Goal: Task Accomplishment & Management: Manage account settings

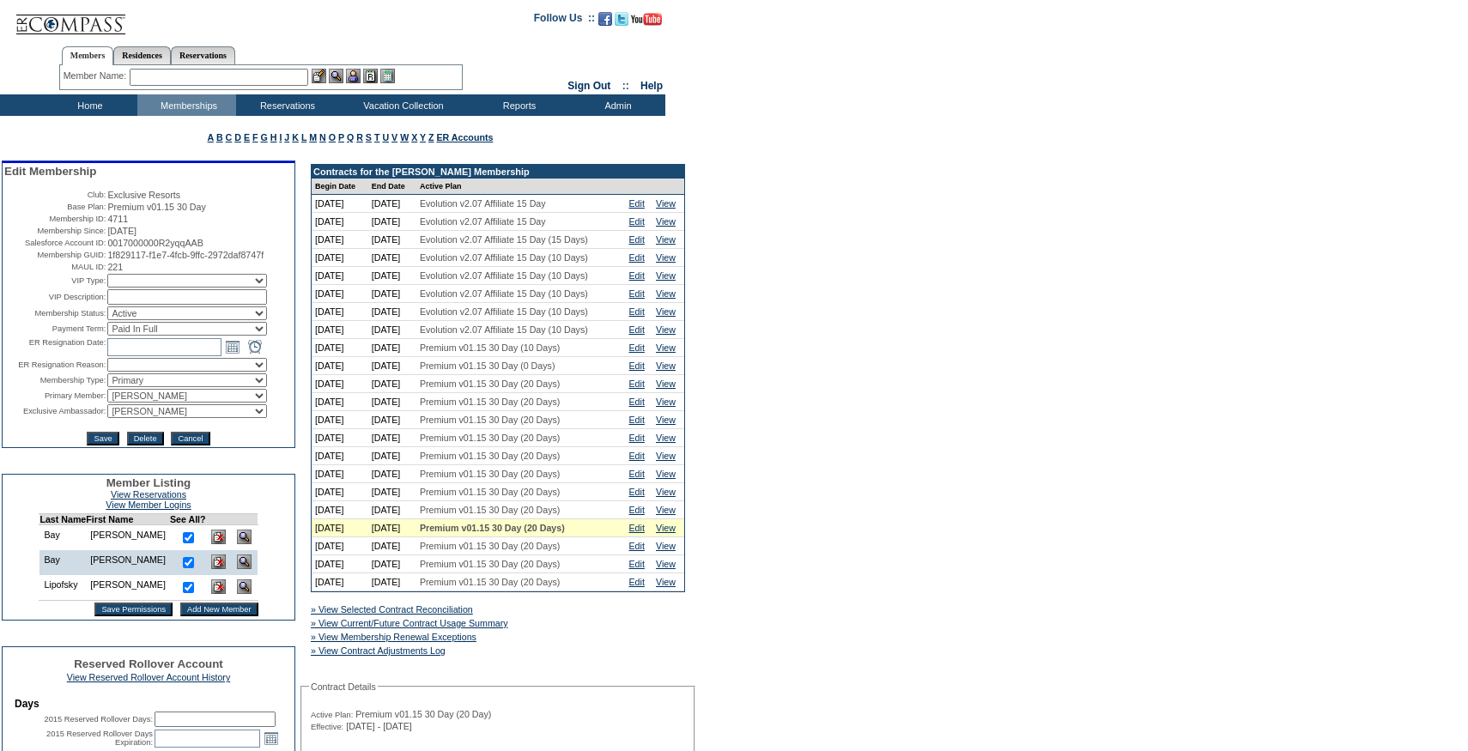
scroll to position [167, 0]
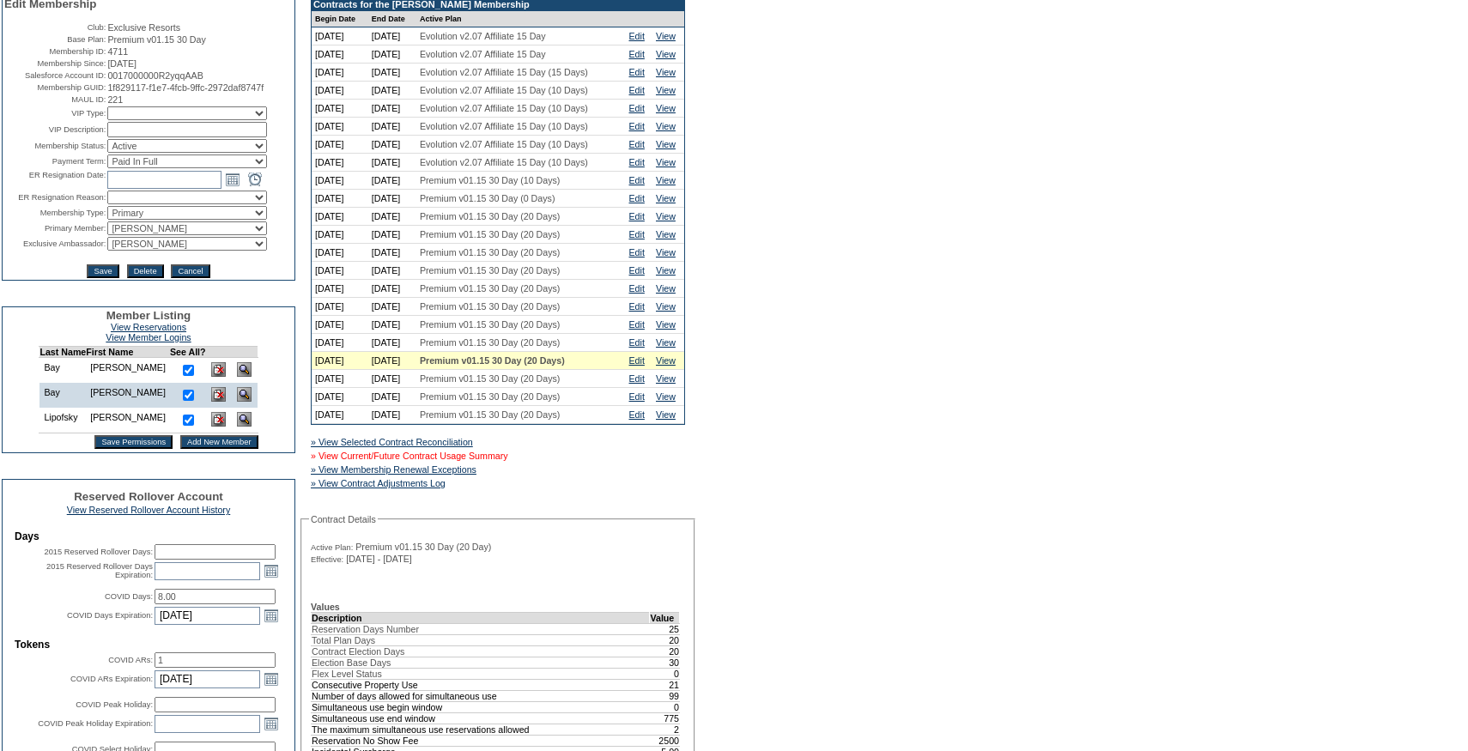
click at [508, 461] on link "» View Current/Future Contract Usage Summary" at bounding box center [409, 456] width 197 height 10
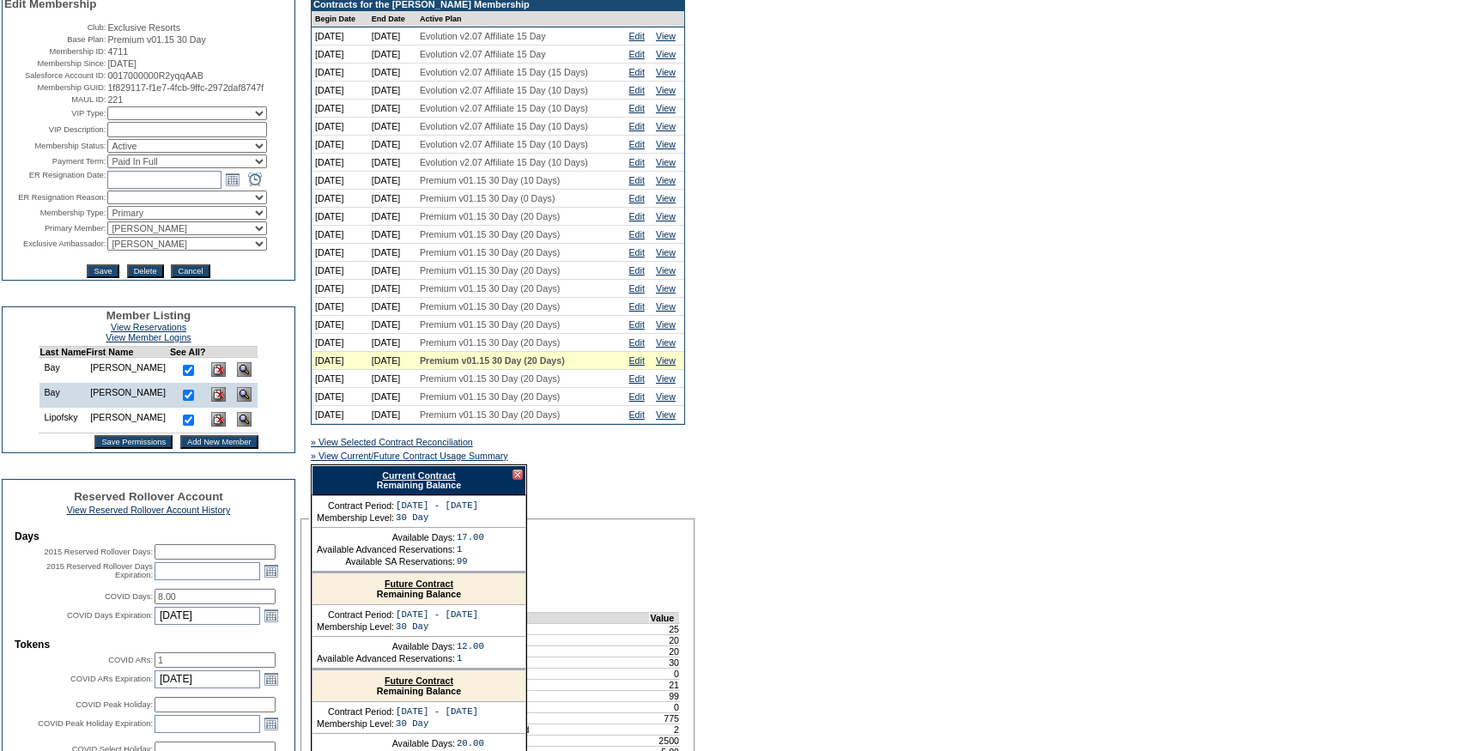
click at [446, 495] on div "Current Contract Remaining Balance" at bounding box center [419, 480] width 215 height 30
click at [446, 481] on link "Current Contract" at bounding box center [418, 475] width 73 height 10
click at [639, 348] on link "Edit" at bounding box center [636, 342] width 15 height 10
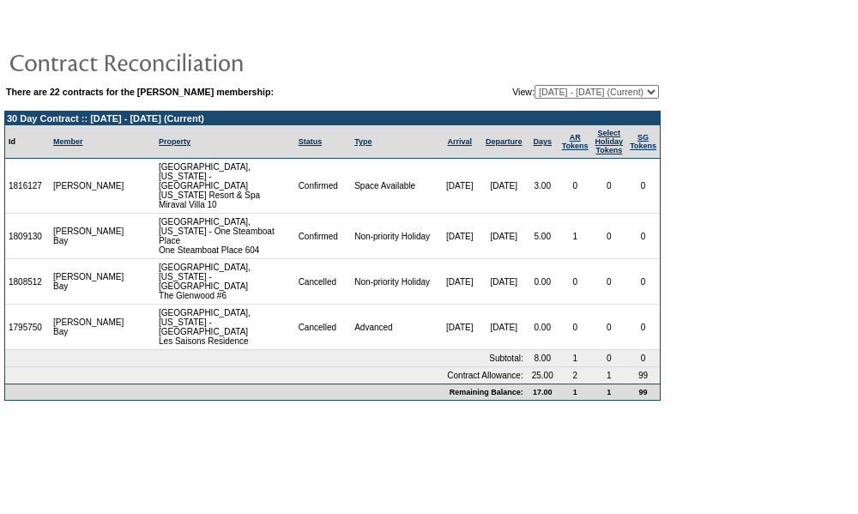
click at [590, 91] on select "[DATE] - [DATE] [DATE] - [DATE] [DATE] - [DATE] [DATE] - [DATE] [DATE] - [DATE]…" at bounding box center [597, 92] width 124 height 14
select select "123559"
click at [535, 86] on select "[DATE] - [DATE] [DATE] - [DATE] [DATE] - [DATE] [DATE] - [DATE] [DATE] - [DATE]…" at bounding box center [597, 92] width 124 height 14
